Goal: Information Seeking & Learning: Learn about a topic

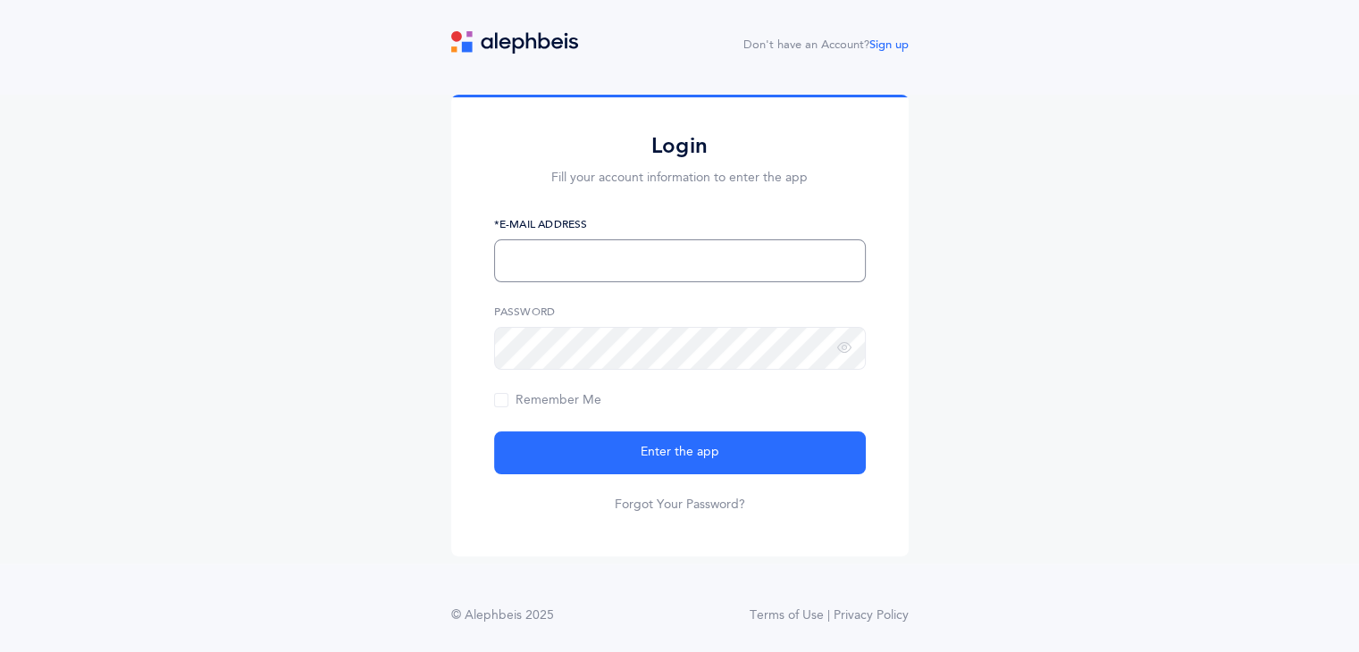
type input "morahsharon@yahoo.com"
click at [663, 446] on span "Enter the app" at bounding box center [680, 452] width 79 height 19
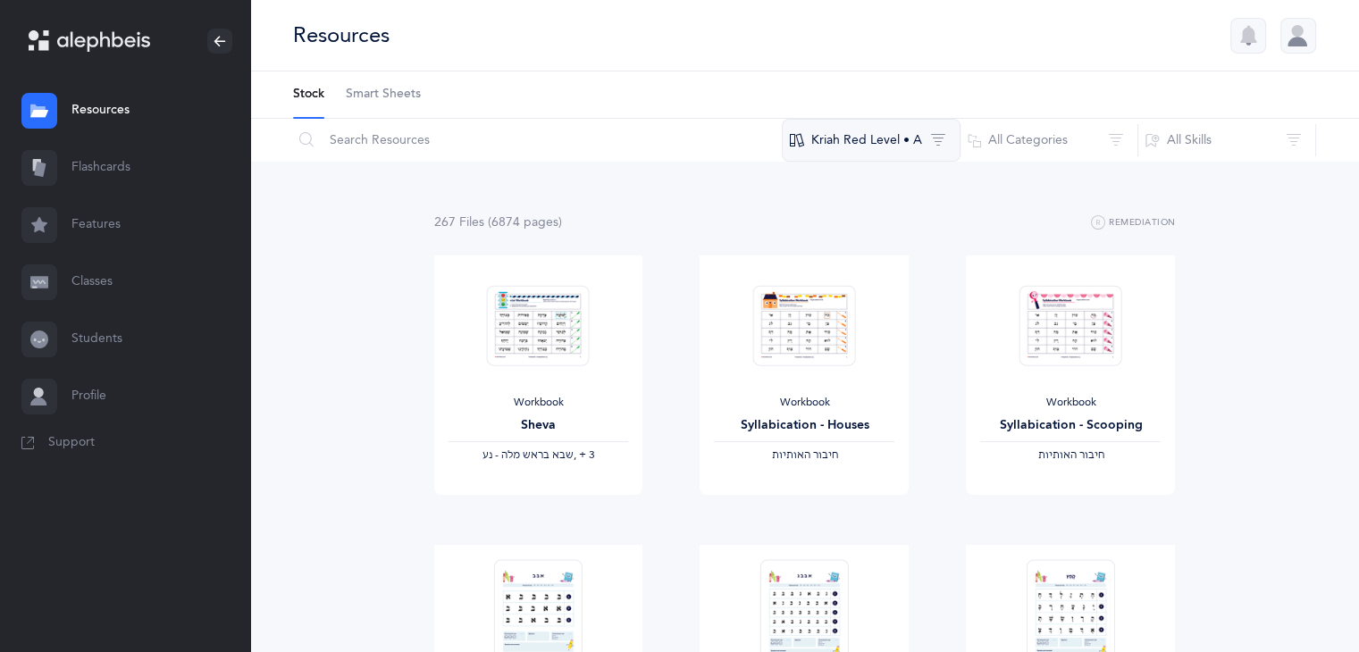
click at [904, 137] on button "Kriah Red Level • A" at bounding box center [871, 140] width 179 height 43
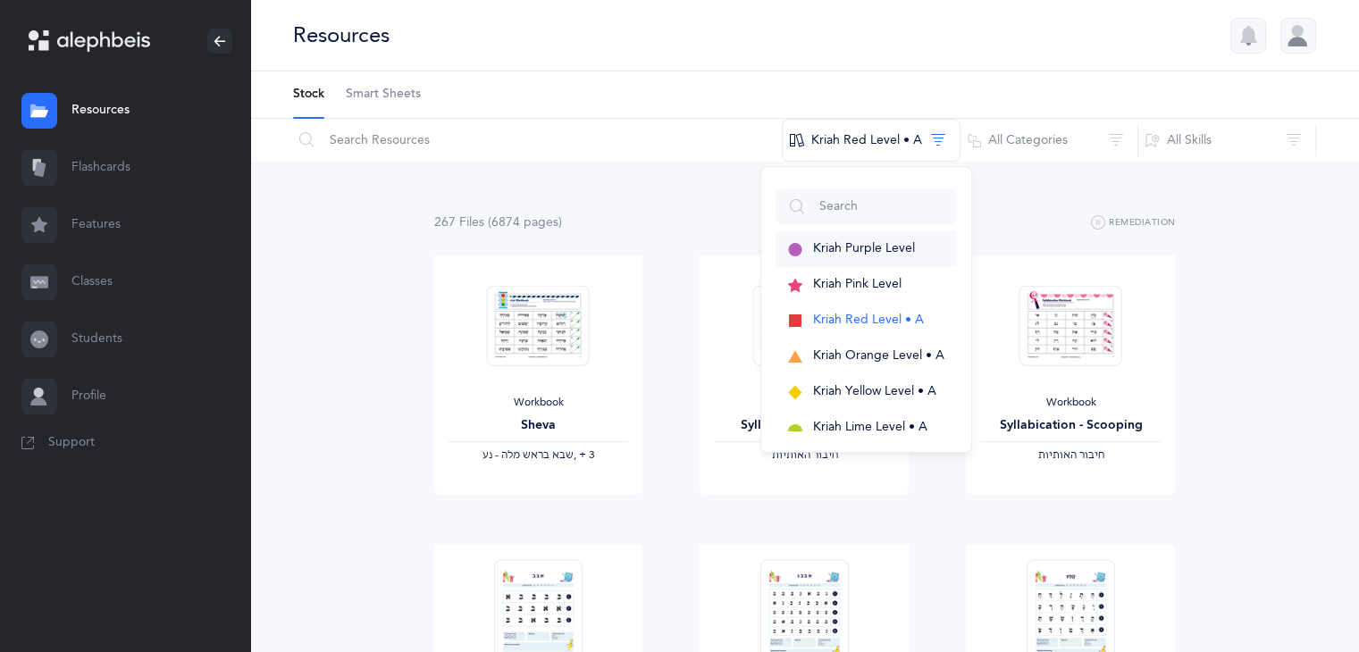
click at [893, 252] on span "Kriah Purple Level" at bounding box center [864, 248] width 102 height 14
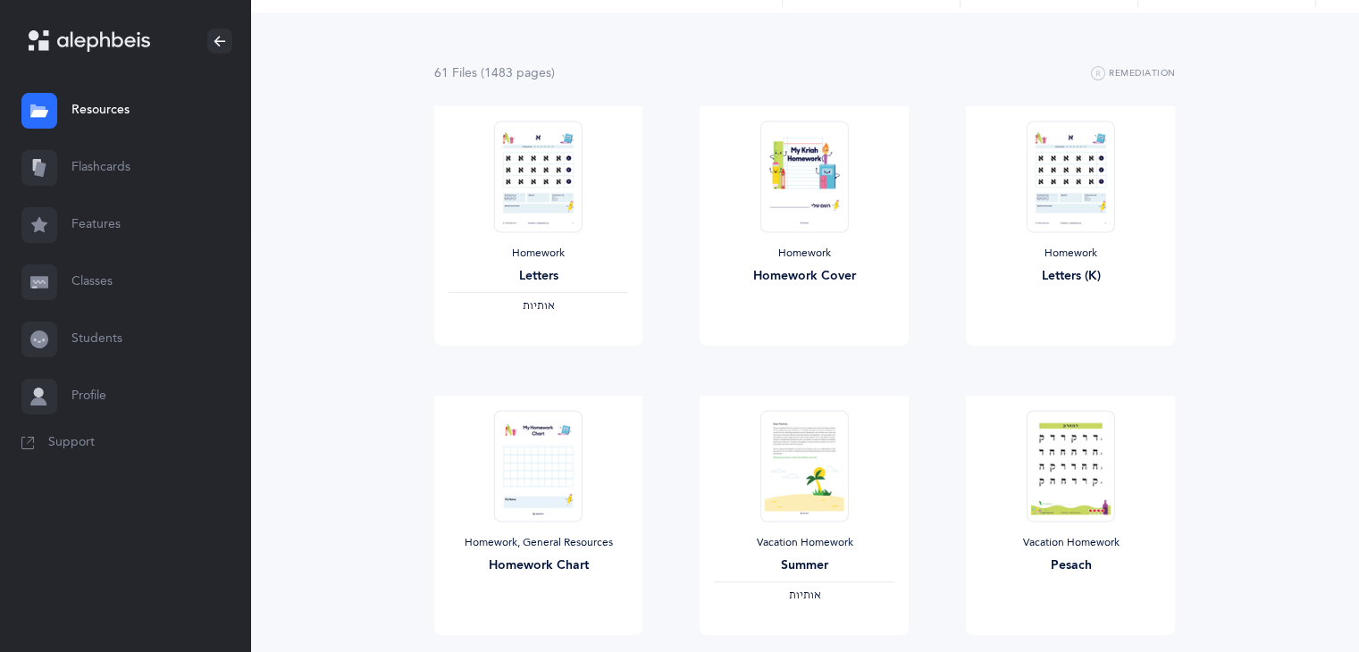
scroll to position [156, 0]
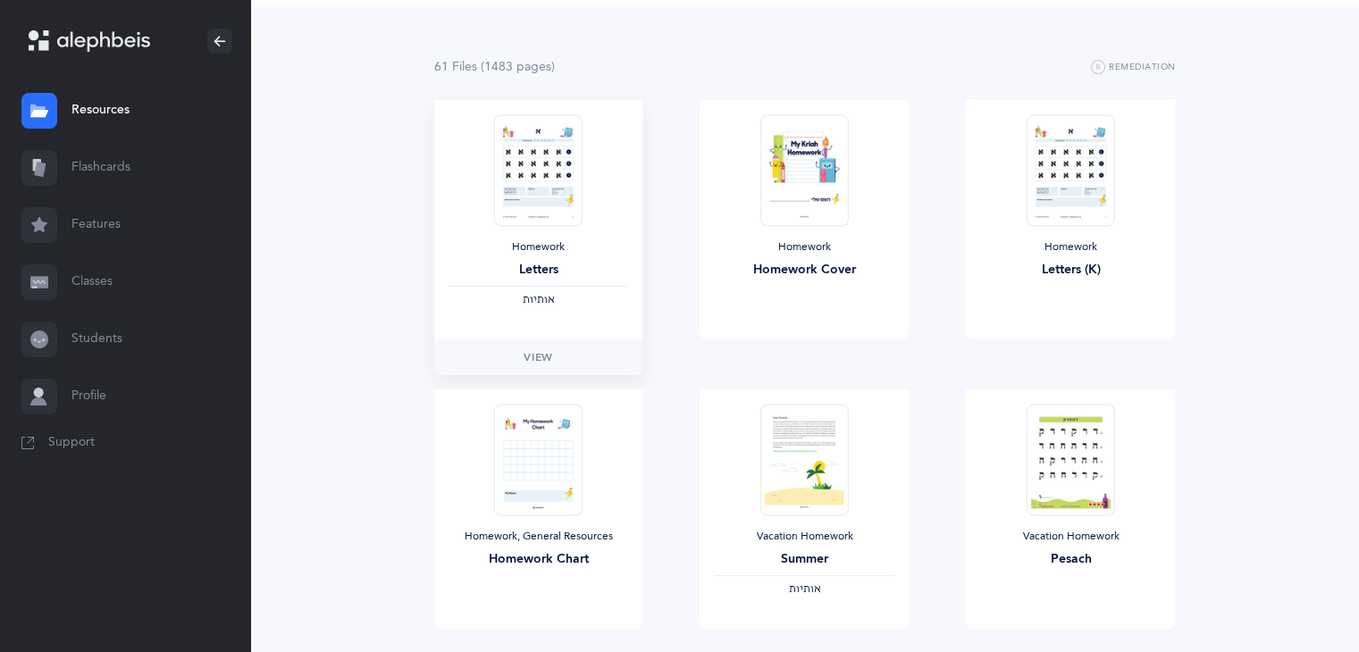
click at [518, 208] on img at bounding box center [538, 170] width 88 height 112
click at [549, 357] on span "View" at bounding box center [538, 357] width 29 height 16
click at [1076, 356] on span "View" at bounding box center [1070, 357] width 29 height 16
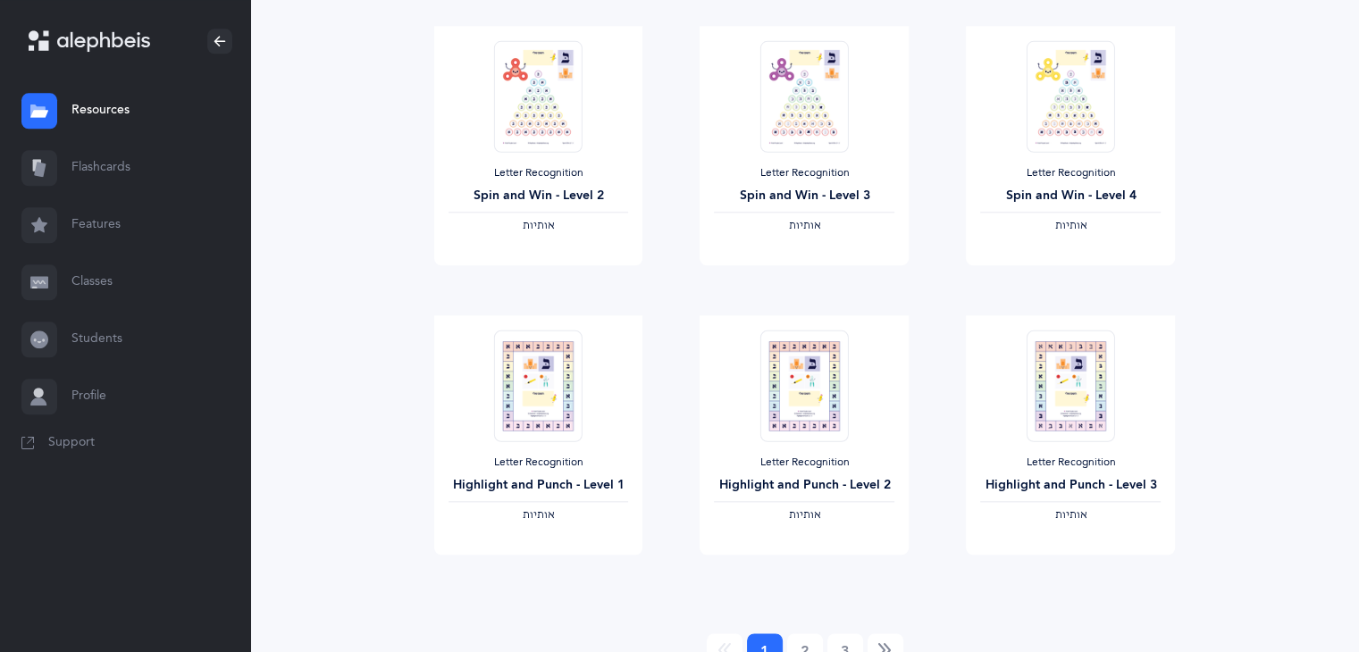
scroll to position [2056, 0]
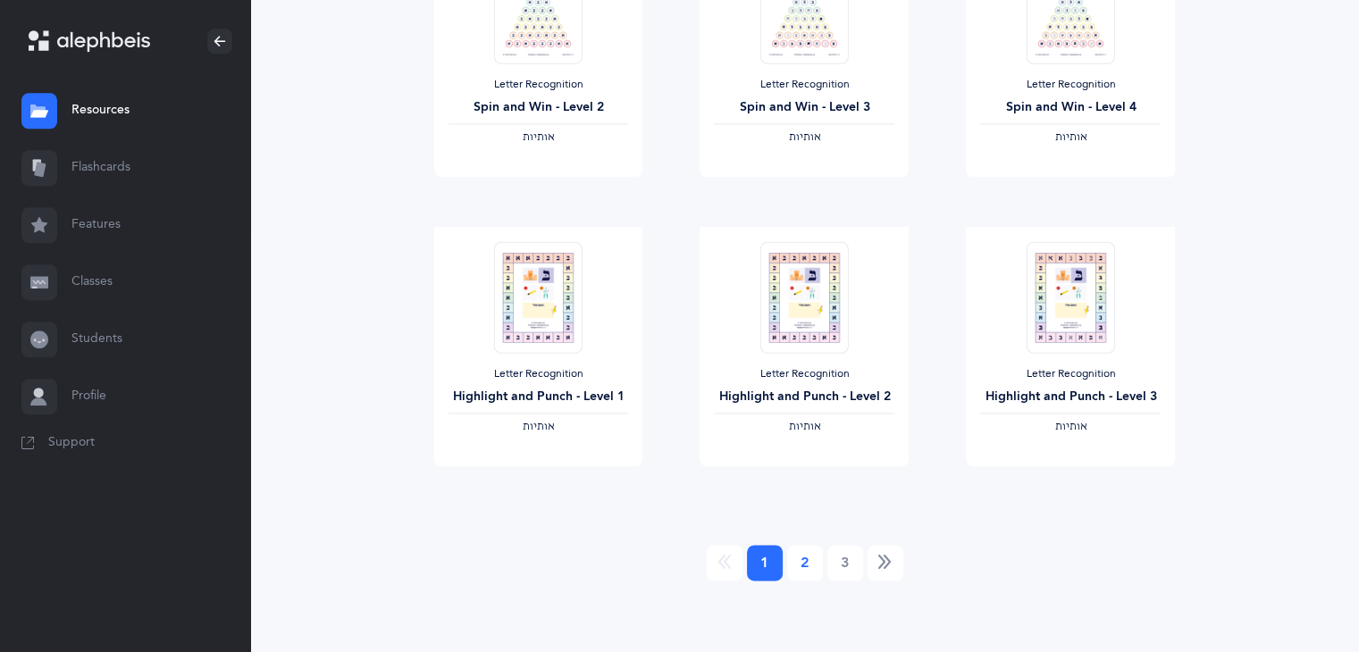
click at [804, 555] on link "2" at bounding box center [805, 563] width 36 height 36
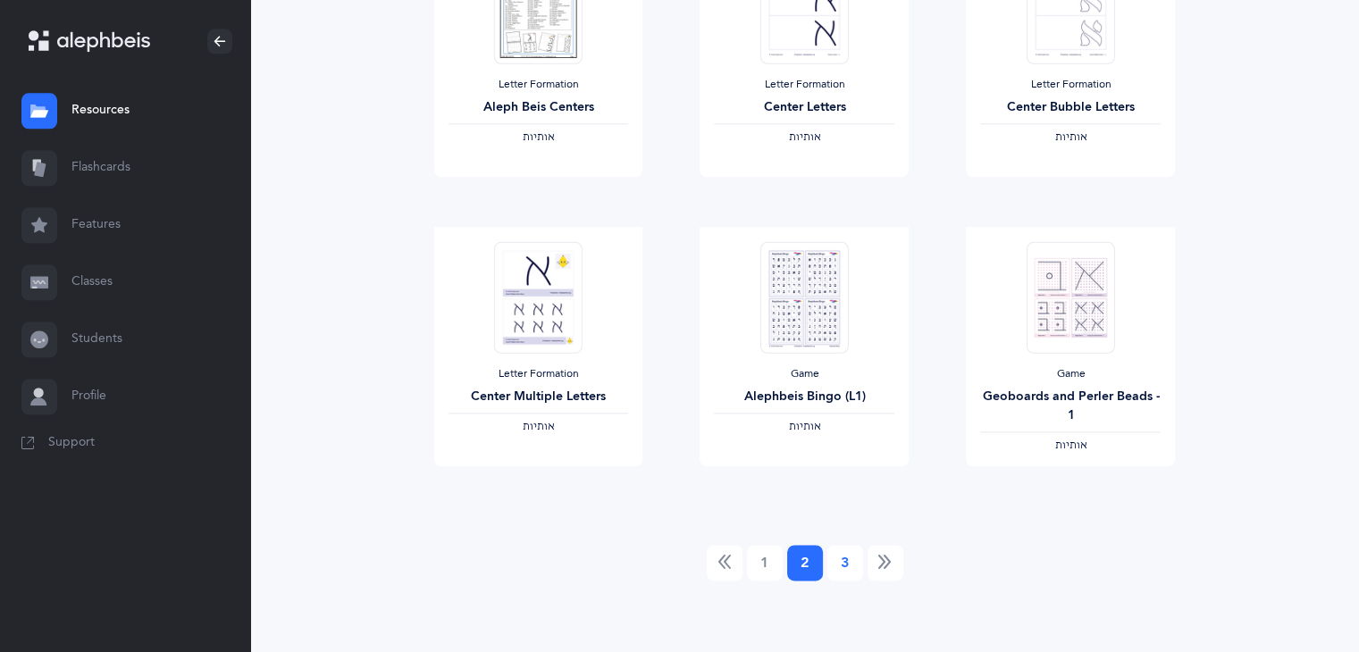
click at [846, 565] on link "3" at bounding box center [846, 563] width 36 height 36
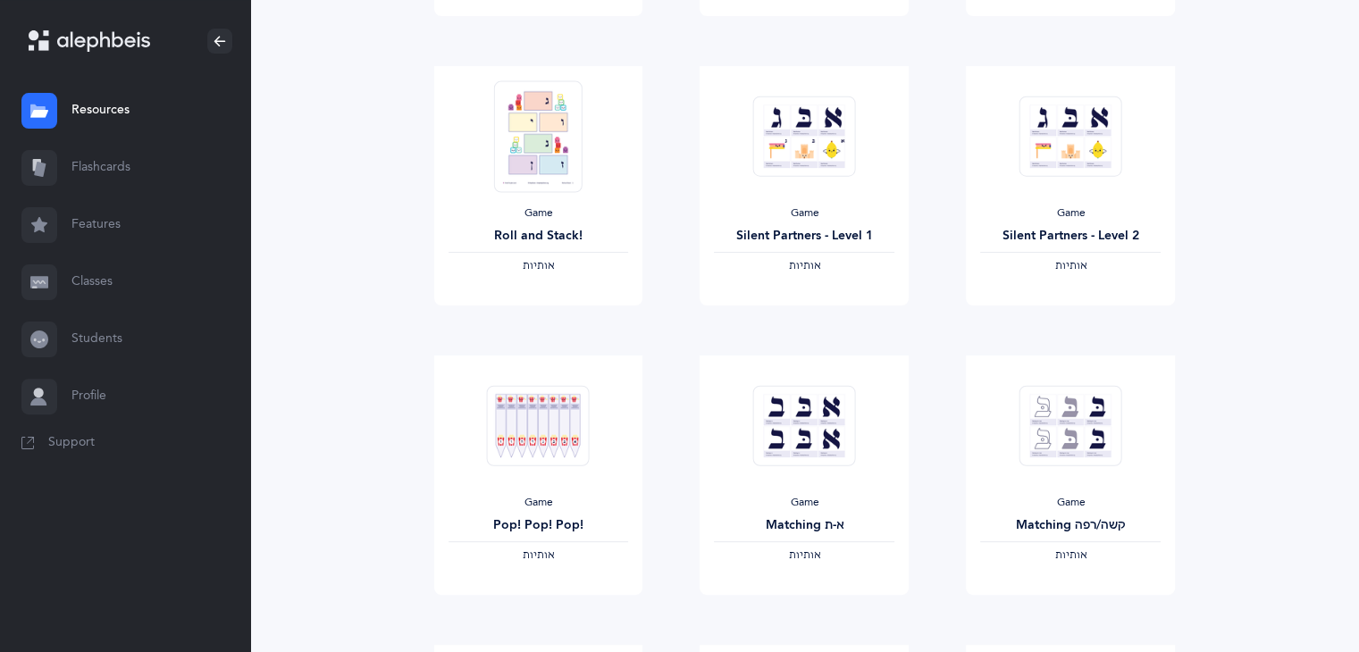
scroll to position [498, 0]
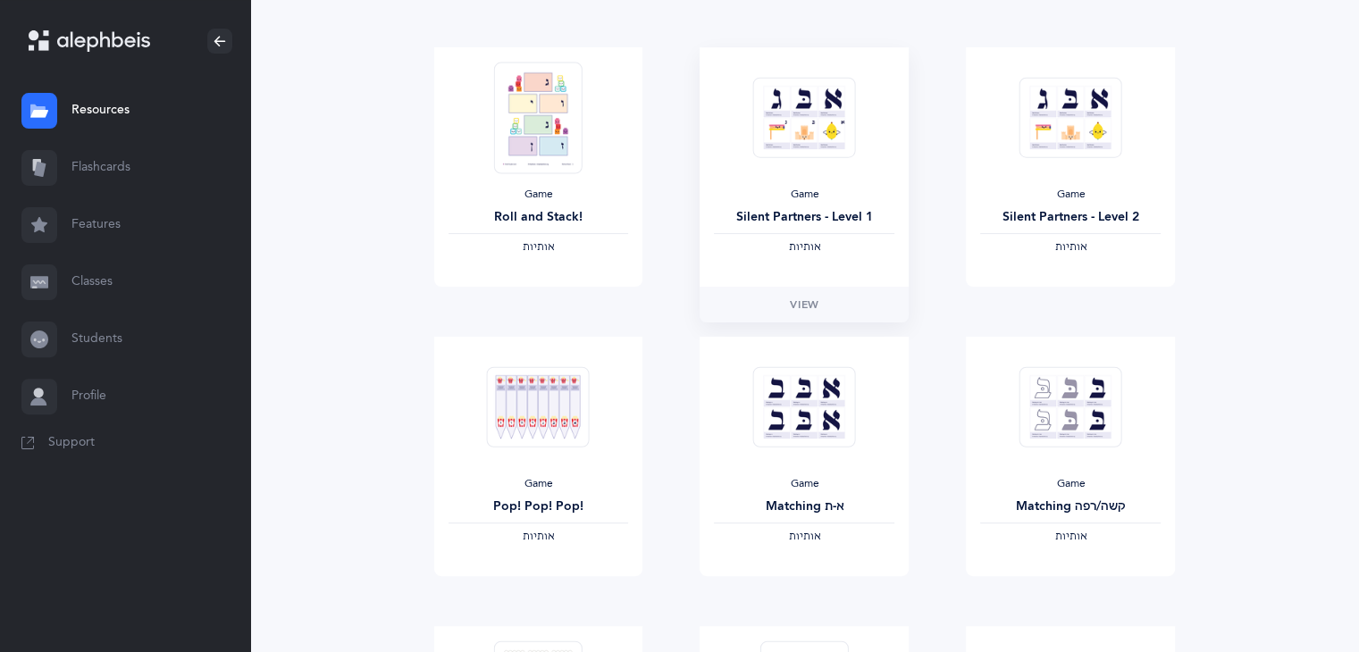
click at [822, 133] on img at bounding box center [804, 117] width 103 height 81
click at [824, 312] on link "View" at bounding box center [804, 305] width 209 height 36
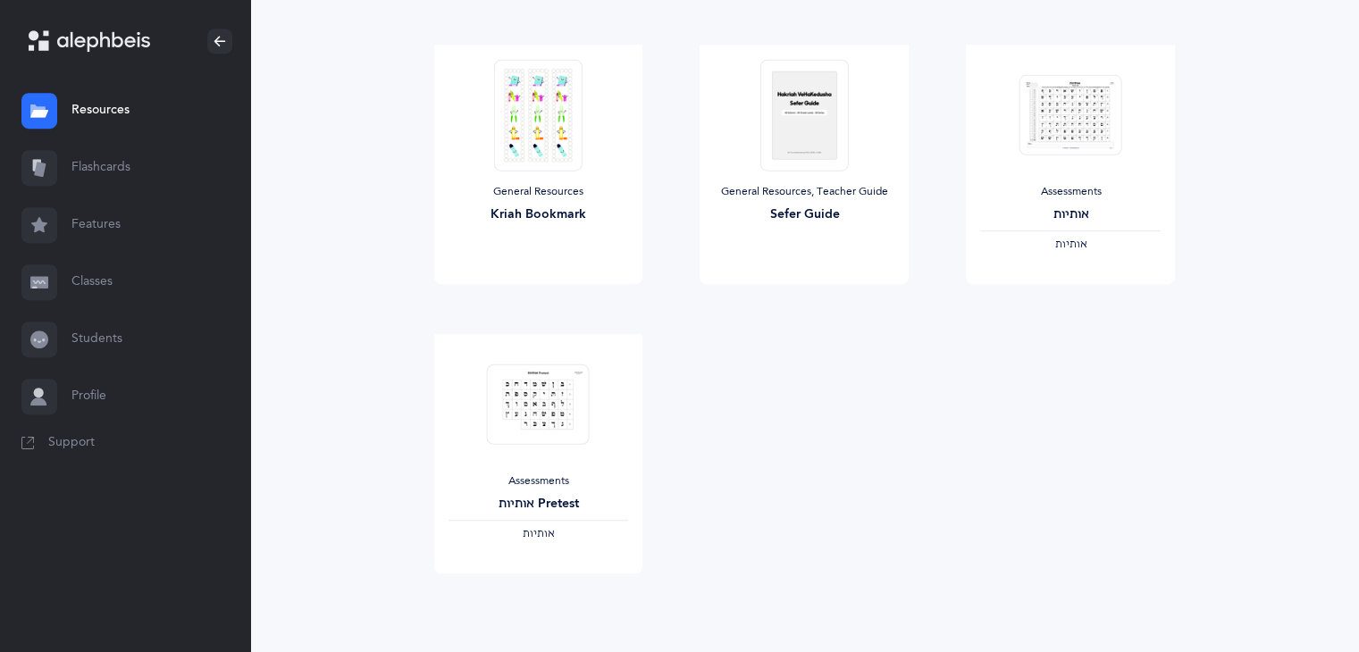
scroll to position [1083, 0]
click at [800, 298] on span "View" at bounding box center [804, 298] width 29 height 16
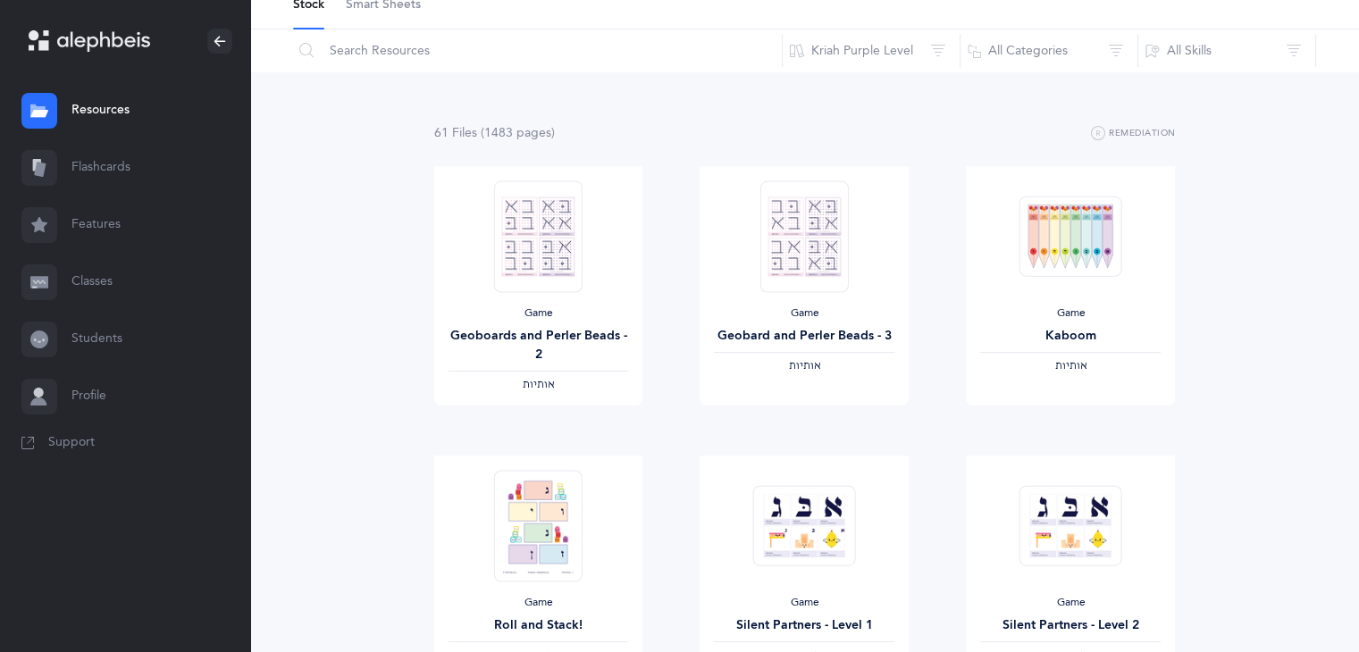
scroll to position [55, 0]
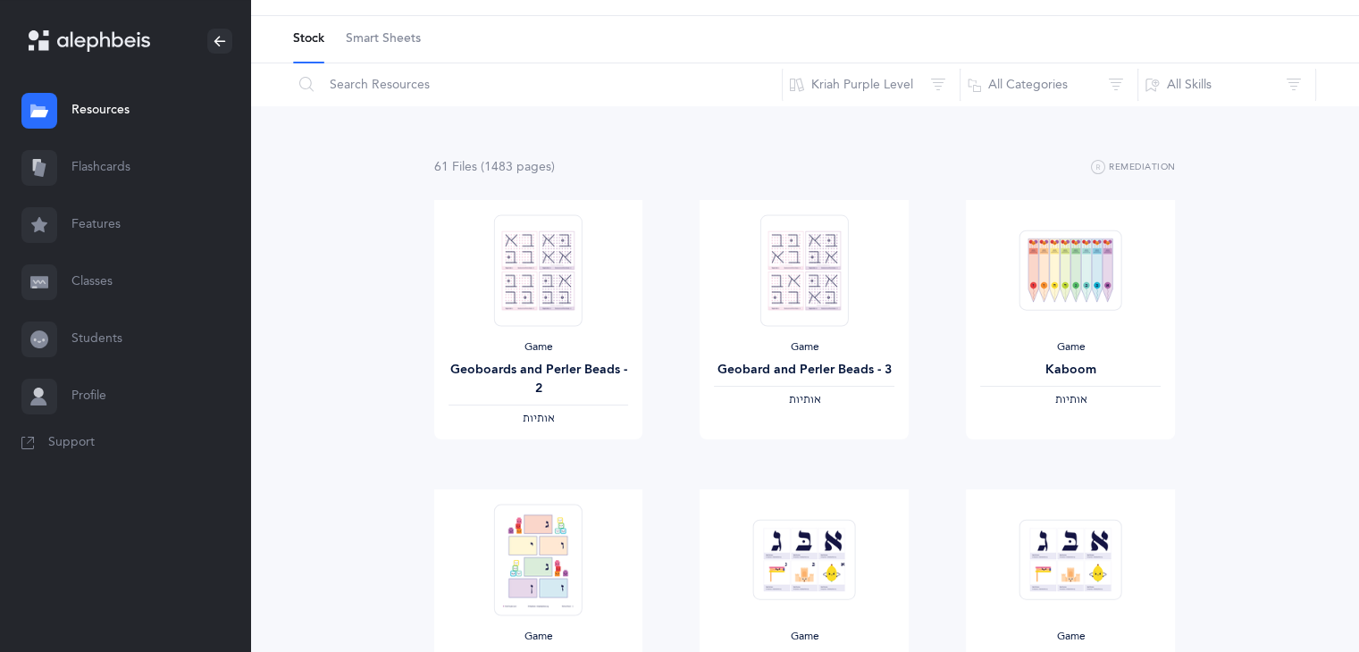
click at [110, 223] on link "Features" at bounding box center [125, 225] width 250 height 57
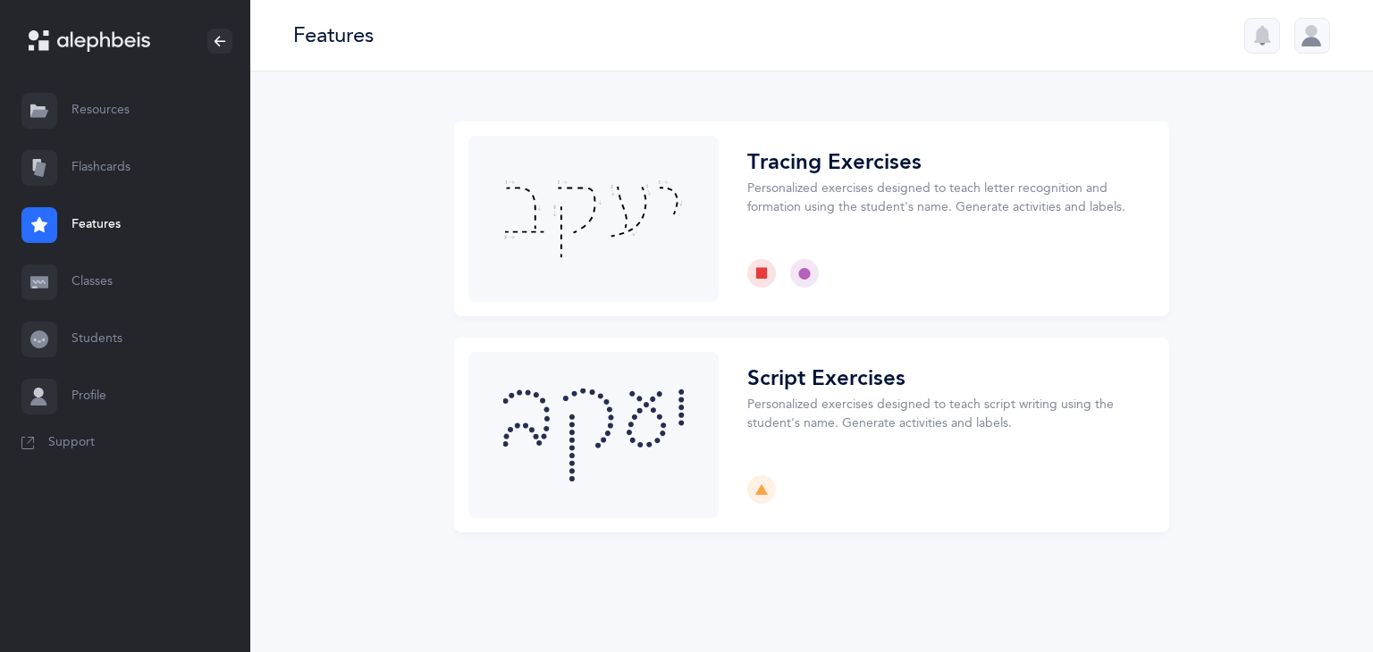
click at [97, 277] on link "Classes" at bounding box center [125, 282] width 250 height 57
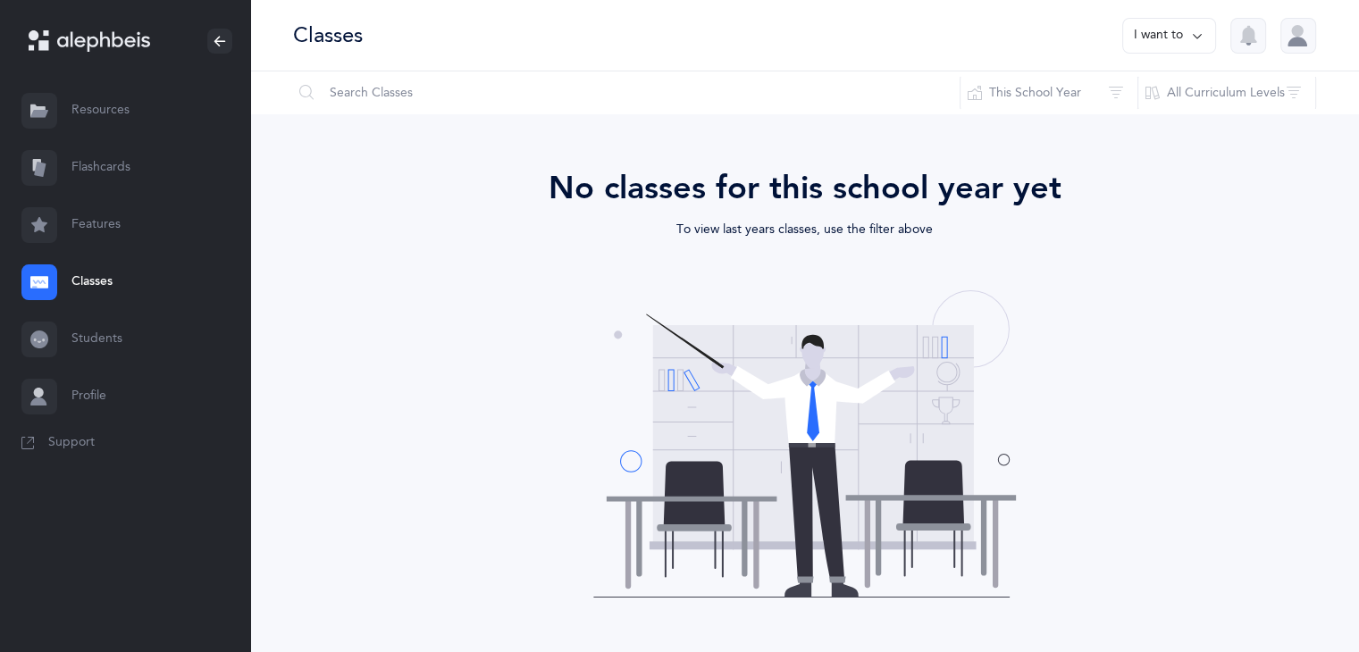
click at [106, 119] on link "Resources" at bounding box center [125, 110] width 250 height 57
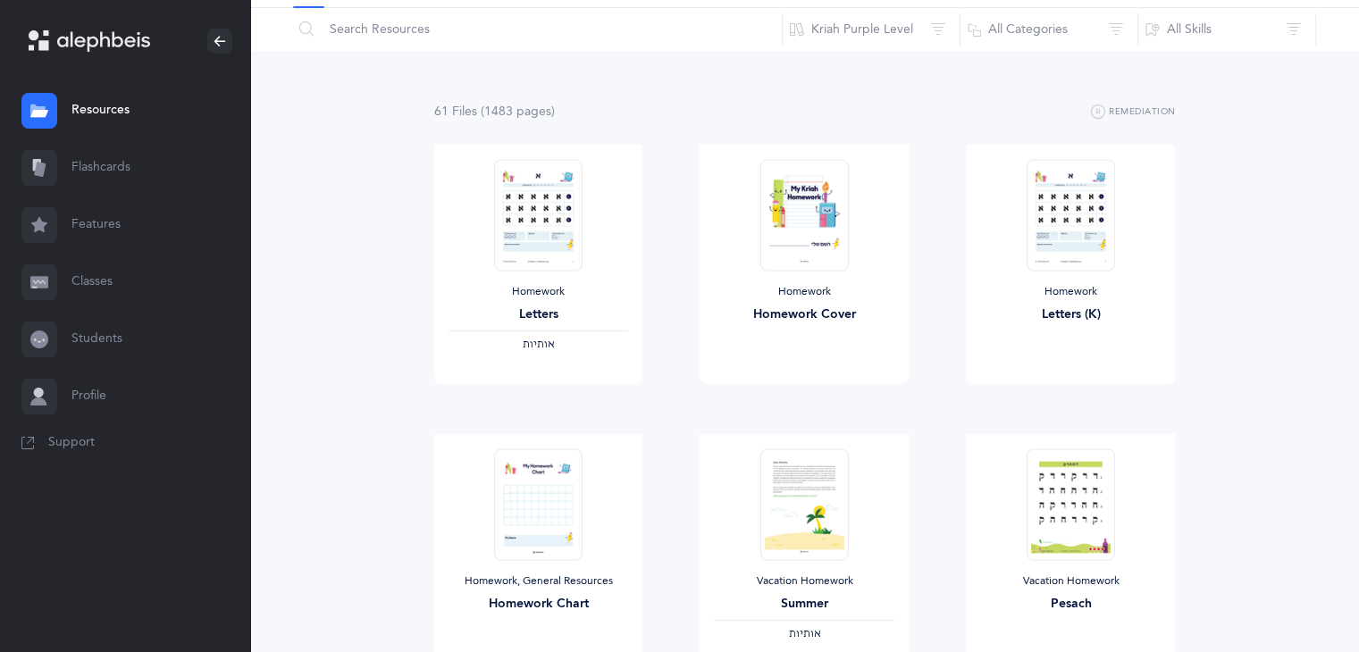
scroll to position [83, 0]
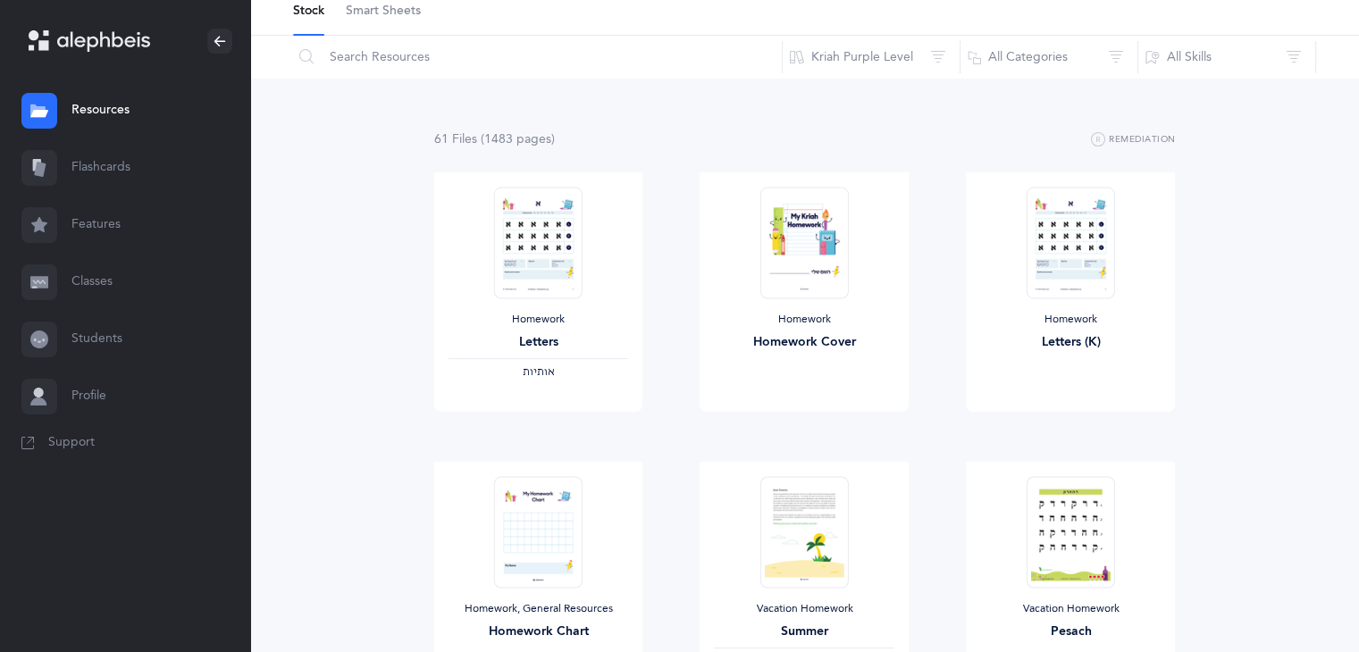
click at [403, 8] on span "Smart Sheets" at bounding box center [383, 12] width 75 height 18
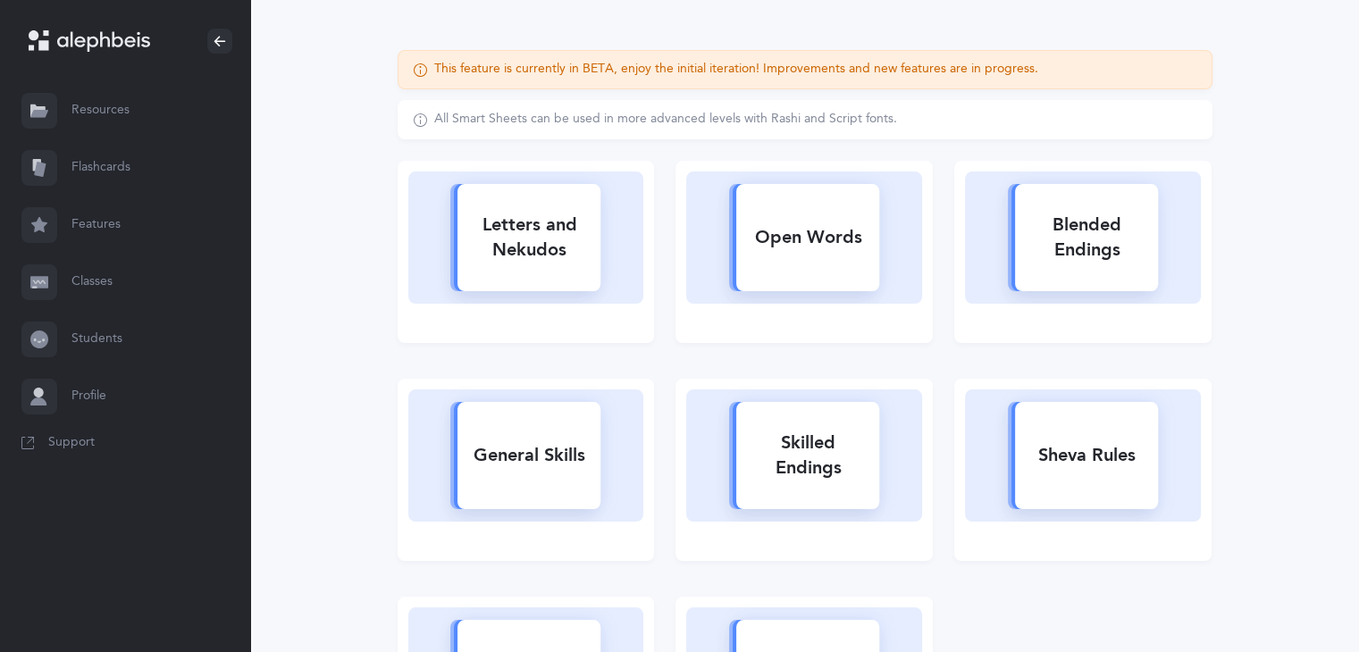
scroll to position [111, 0]
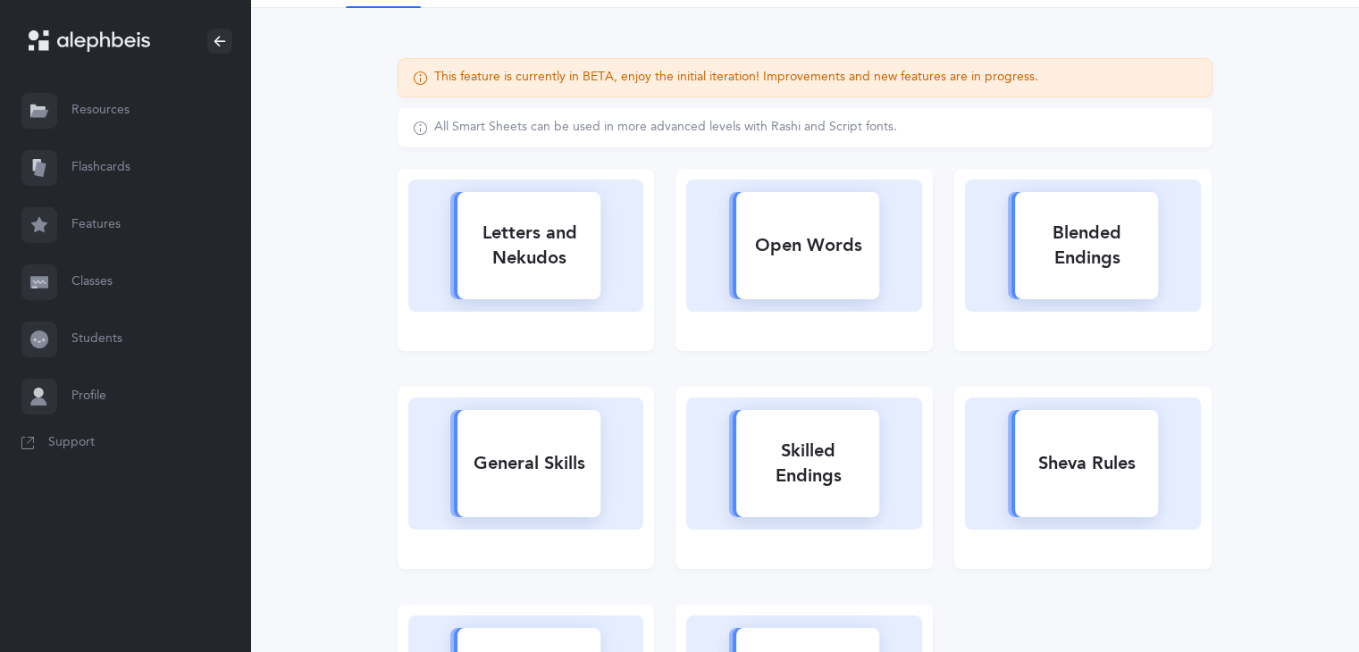
drag, startPoint x: 1365, startPoint y: 124, endPoint x: 1367, endPoint y: 193, distance: 68.9
click at [1358, 193] on html "Sharon Flax Resources Resources Flashcards Flashcards Features Features Classes…" at bounding box center [679, 391] width 1359 height 1005
click at [539, 236] on div "Letters and Nekudos" at bounding box center [529, 245] width 143 height 71
select select
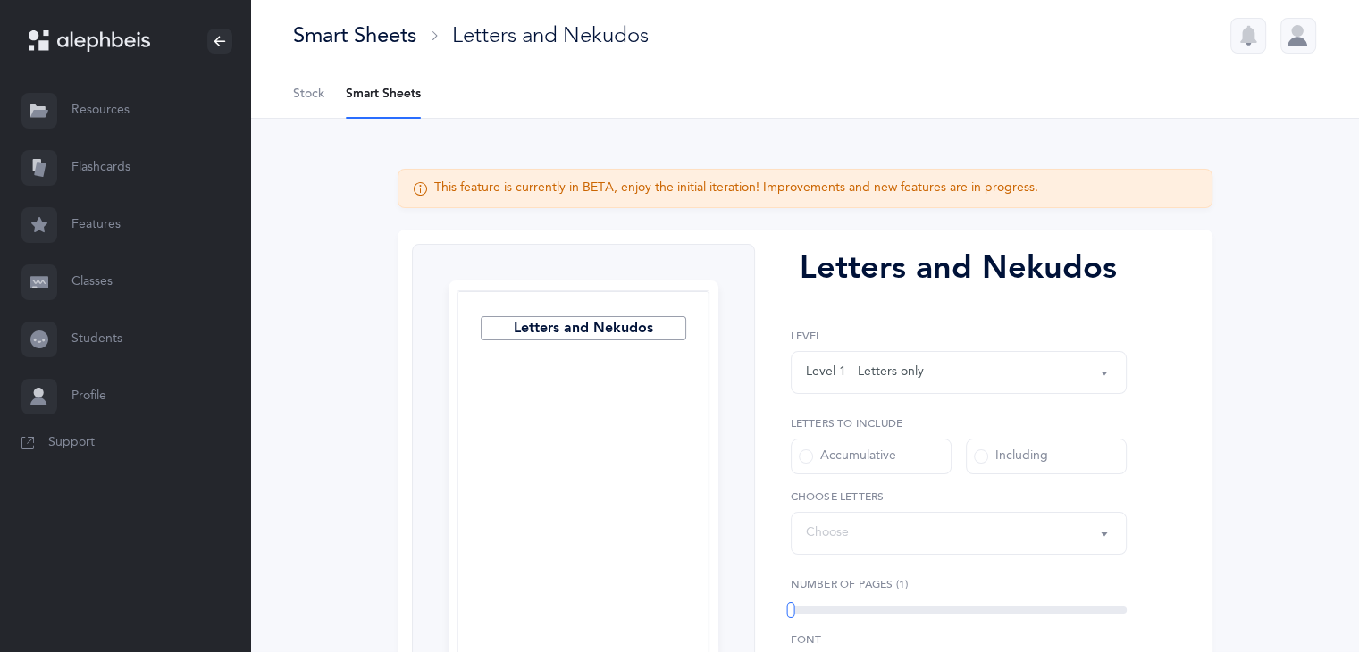
select select "27"
click at [88, 114] on link "Resources" at bounding box center [125, 110] width 250 height 57
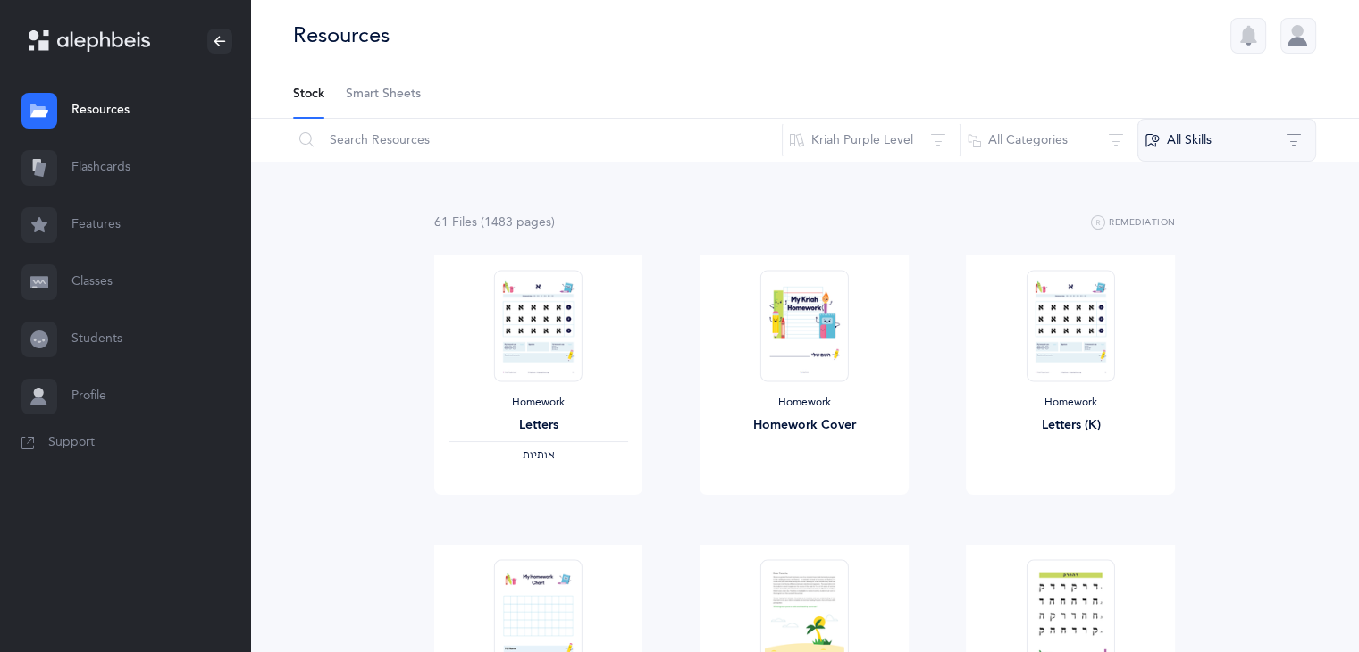
click at [1295, 141] on button "All Skills" at bounding box center [1227, 140] width 179 height 43
click at [1179, 233] on button "אותיות" at bounding box center [1228, 235] width 148 height 36
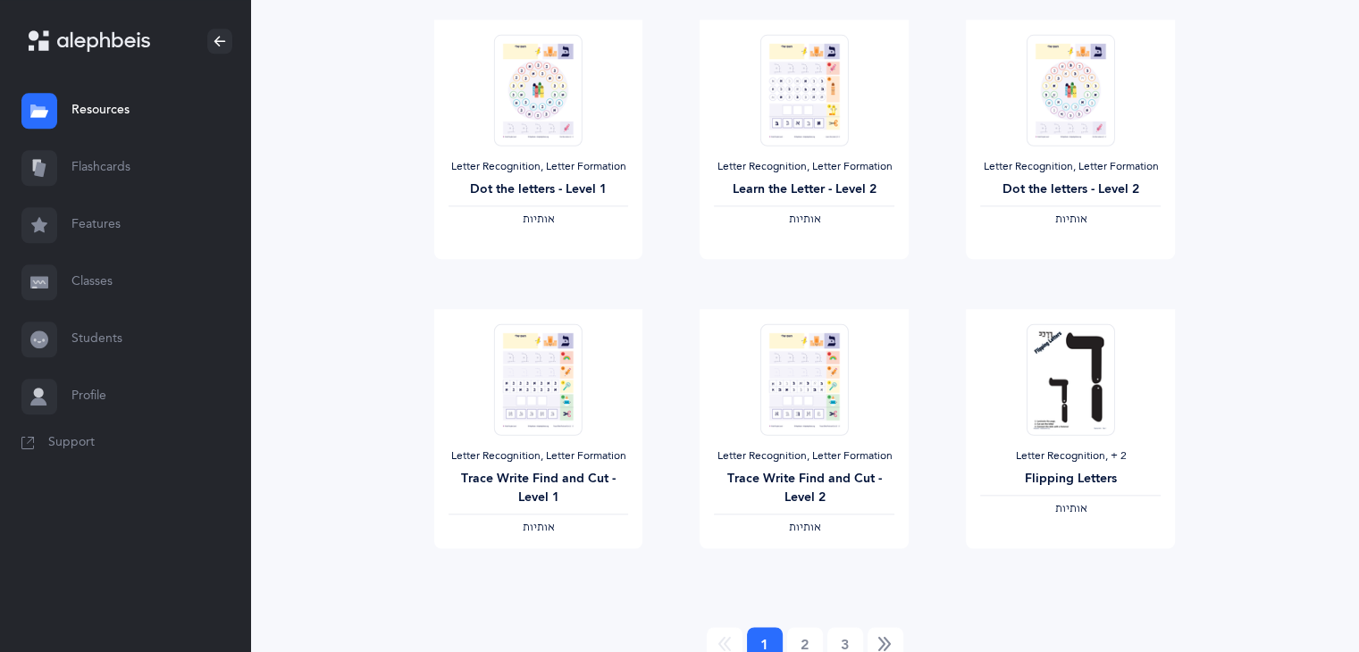
scroll to position [2056, 0]
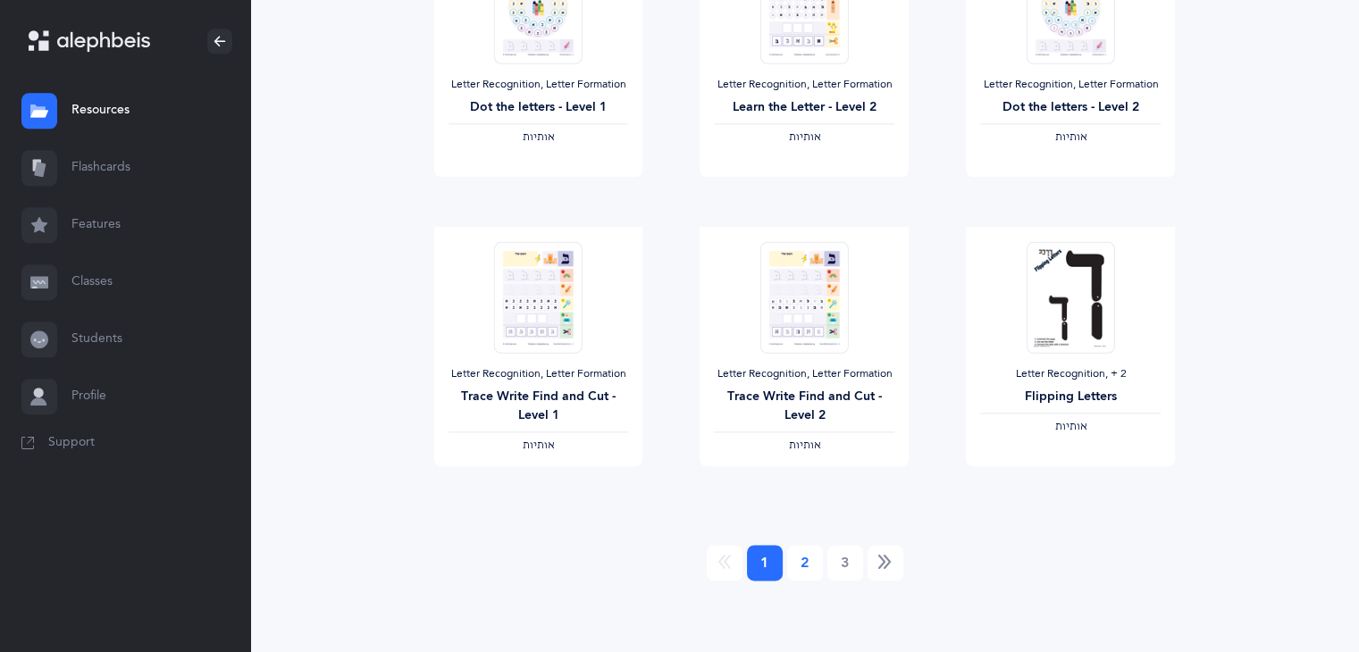
click at [801, 562] on link "2" at bounding box center [805, 563] width 36 height 36
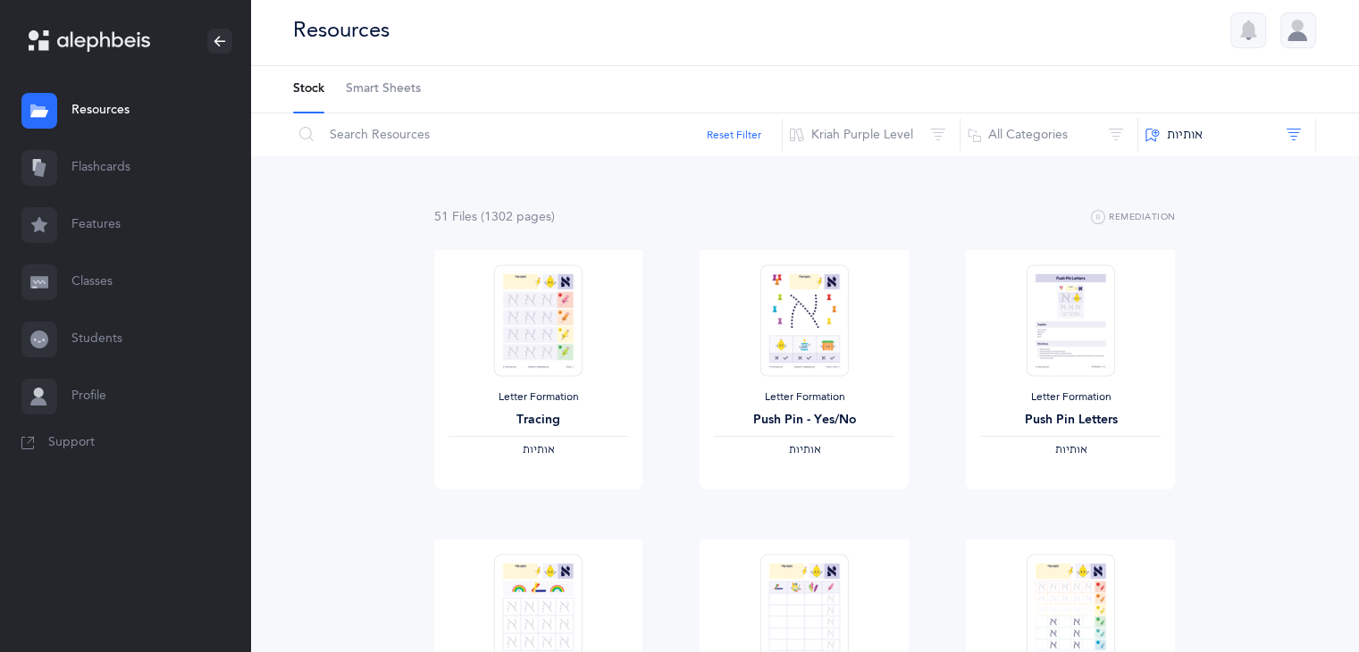
scroll to position [0, 0]
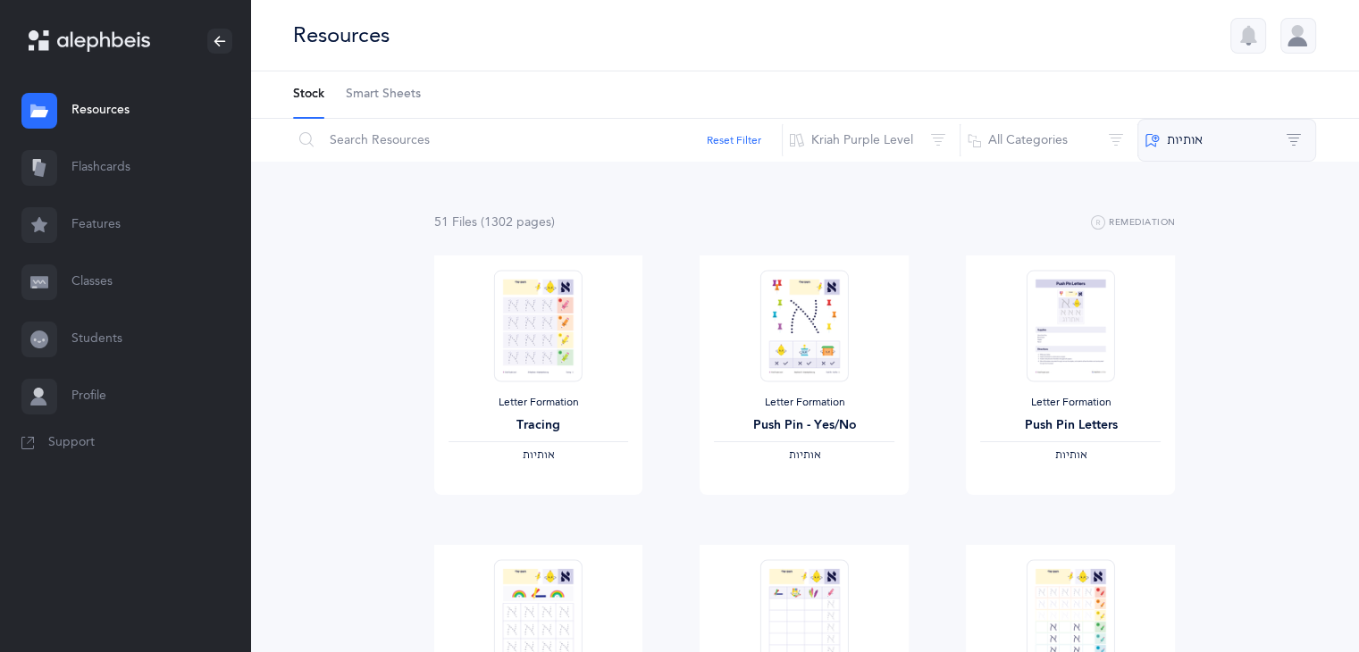
click at [1298, 139] on button "‫אותיות‬" at bounding box center [1227, 140] width 179 height 43
click at [1173, 201] on button "All Skills" at bounding box center [1228, 199] width 148 height 36
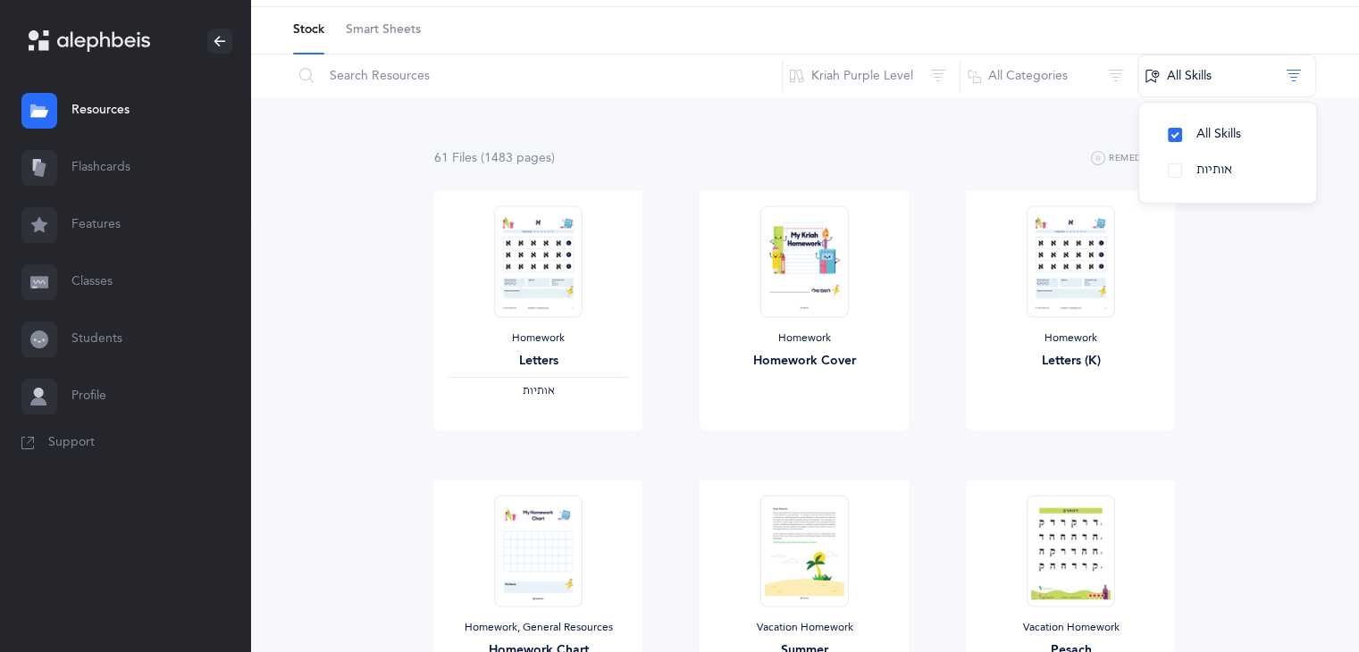
scroll to position [58, 0]
